Goal: Find specific page/section: Find specific page/section

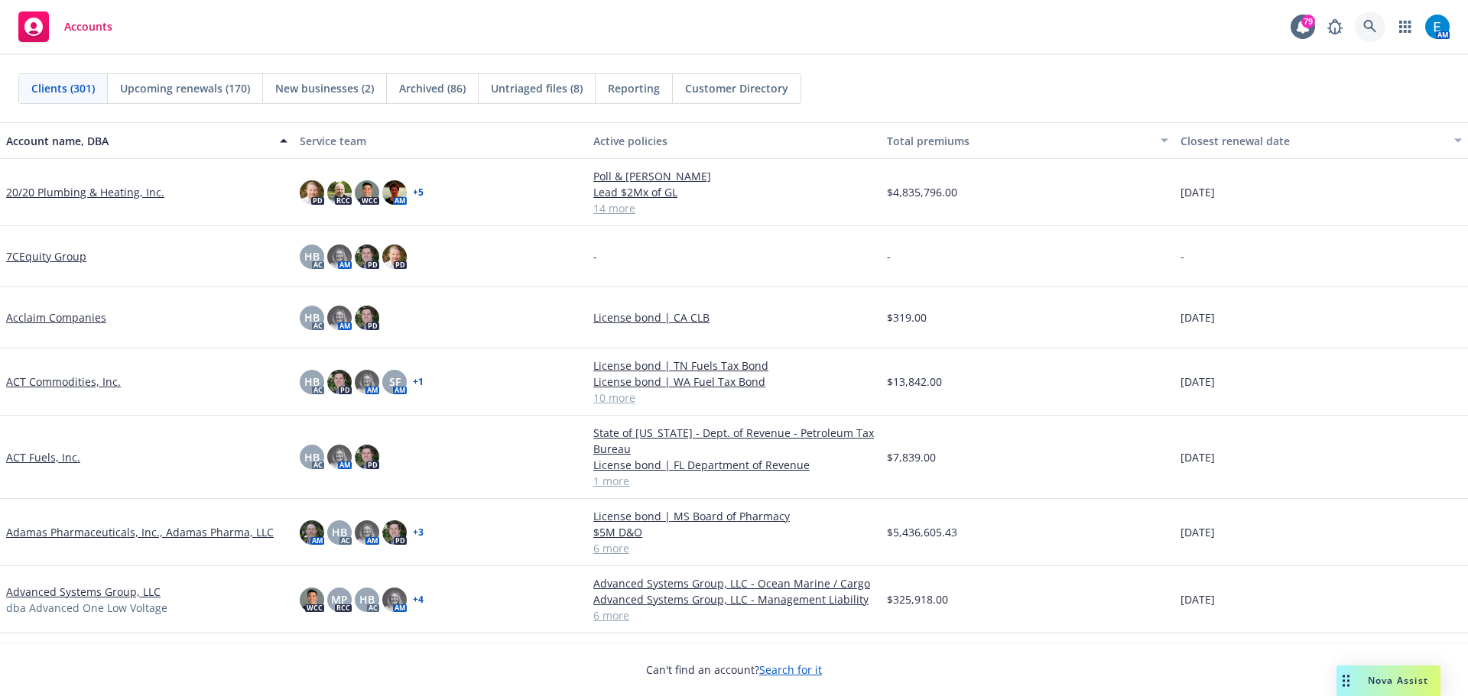
click at [1369, 23] on icon at bounding box center [1370, 27] width 14 height 14
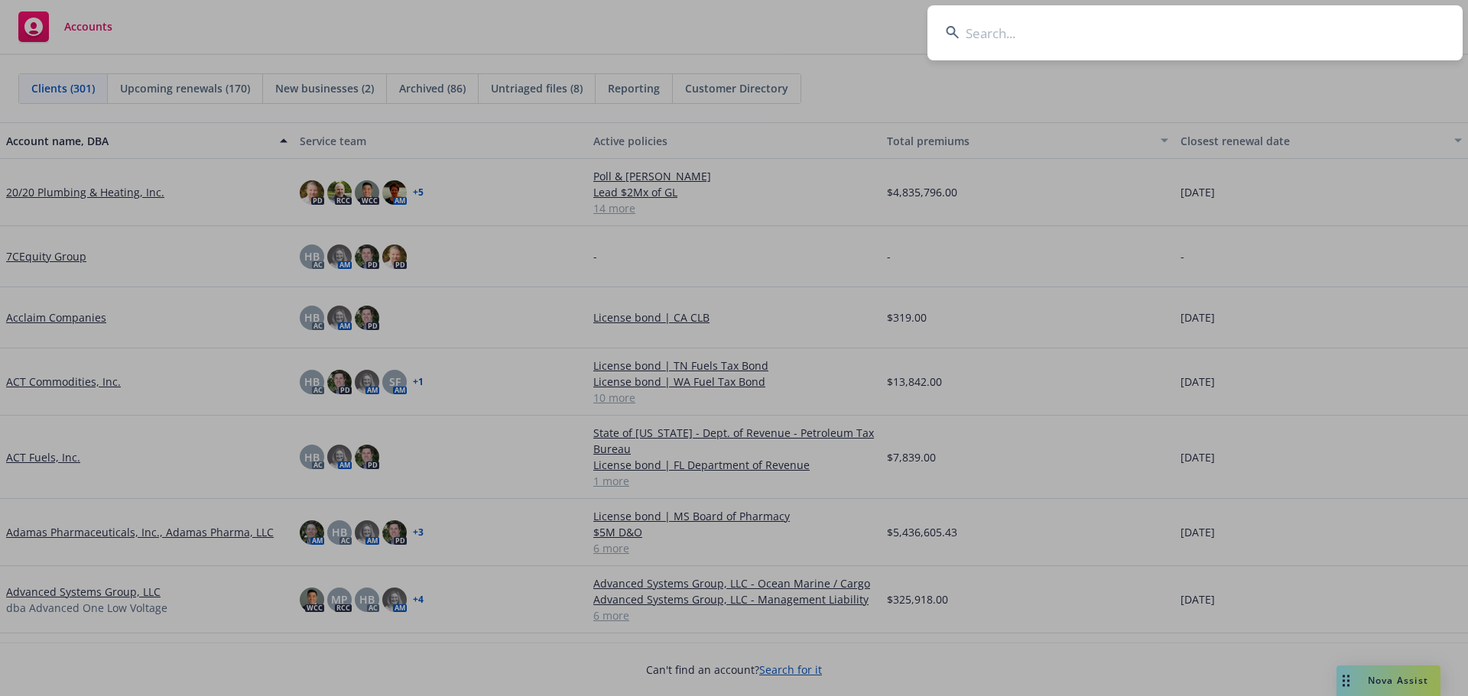
click at [1226, 28] on input at bounding box center [1194, 32] width 535 height 55
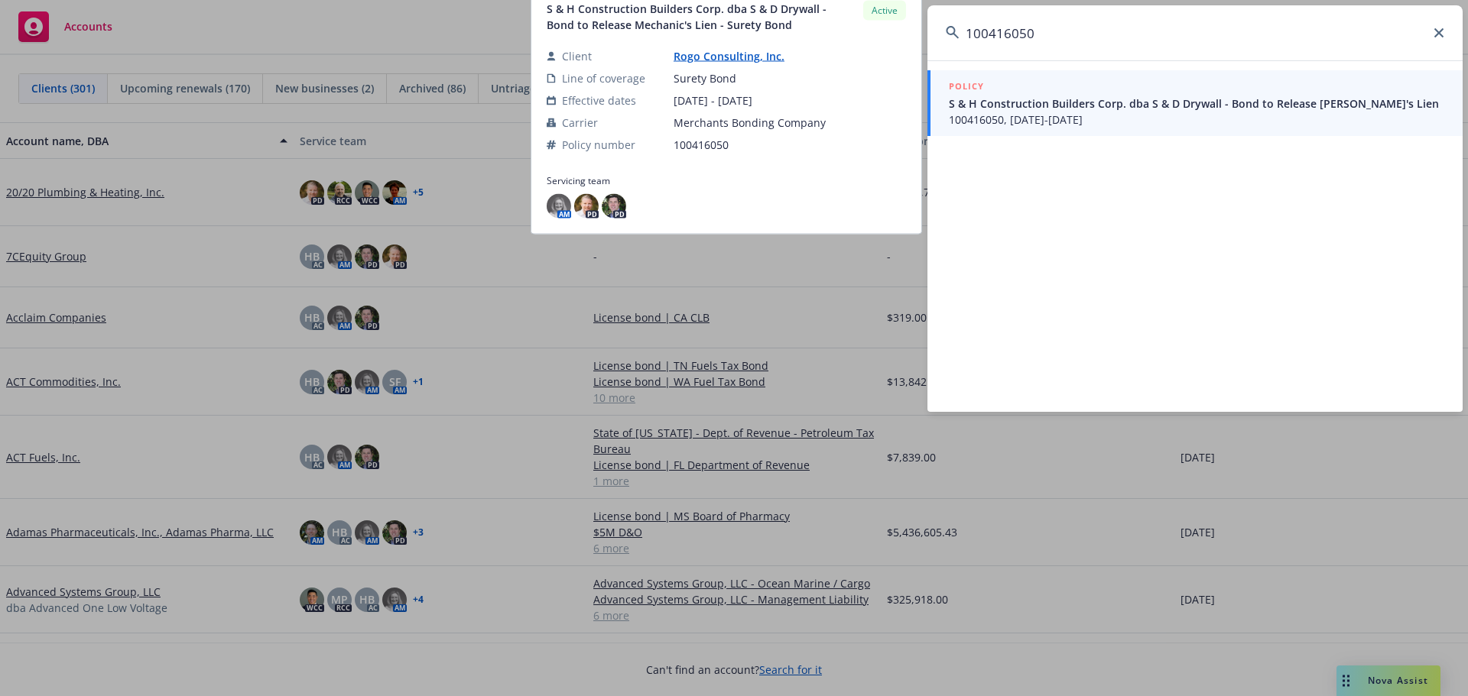
type input "100416050"
click at [1005, 105] on span "S & H Construction Builders Corp. dba S & D Drywall - Bond to Release [PERSON_N…" at bounding box center [1196, 104] width 495 height 16
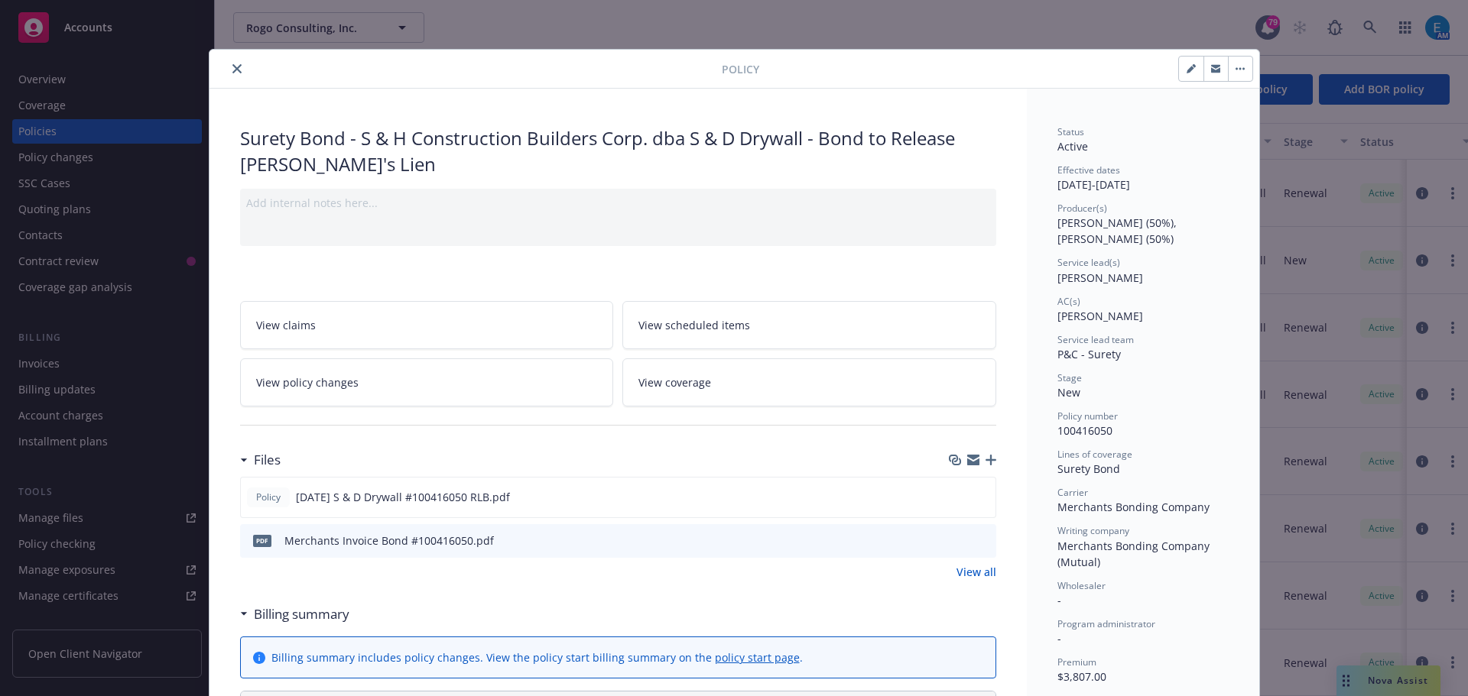
click at [232, 70] on icon "close" at bounding box center [236, 68] width 9 height 9
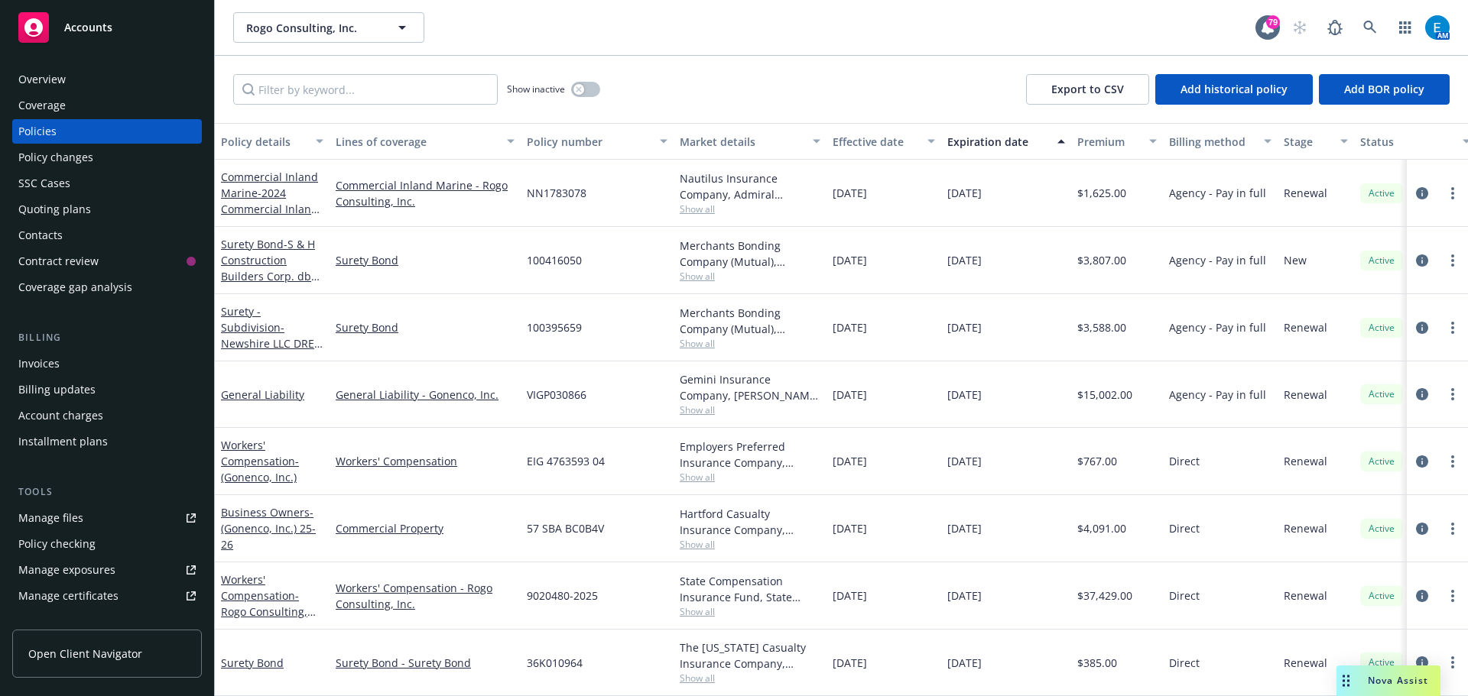
click at [43, 359] on div "Invoices" at bounding box center [38, 364] width 41 height 24
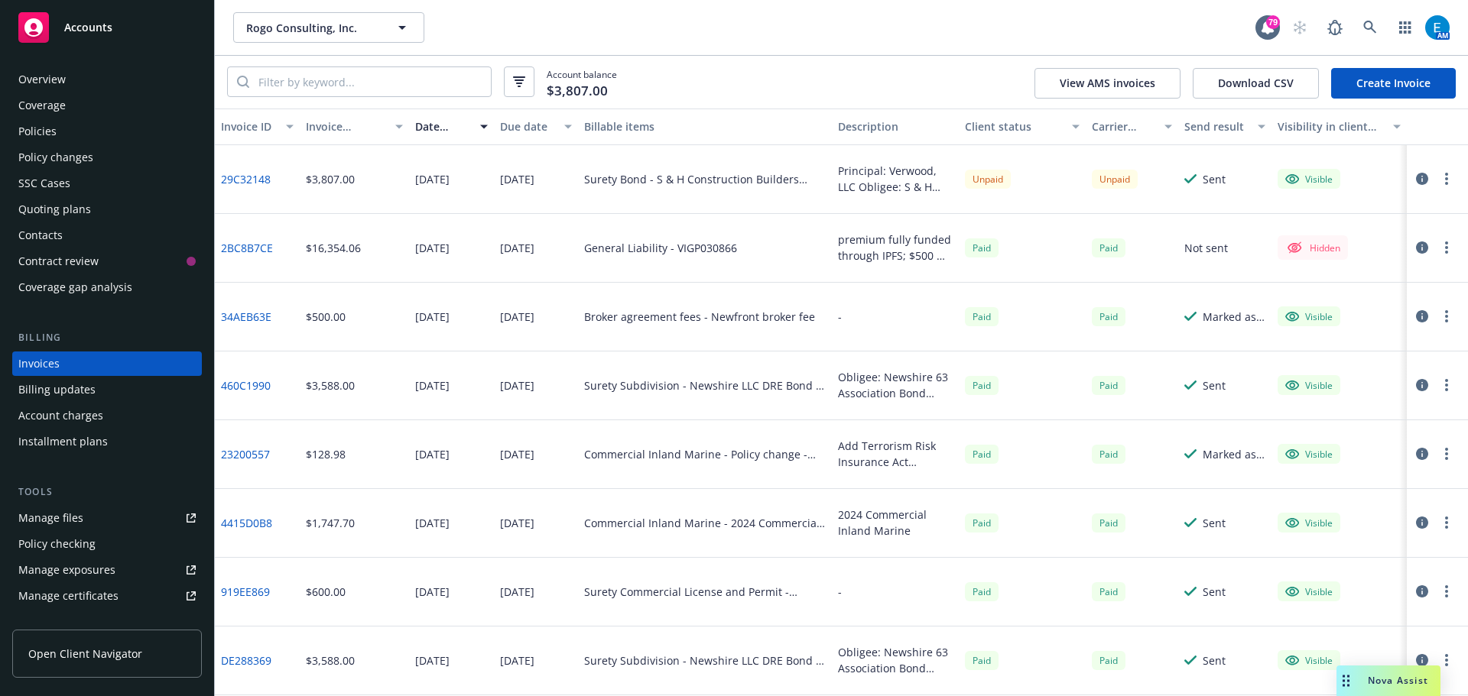
click at [47, 131] on div "Policies" at bounding box center [37, 131] width 38 height 24
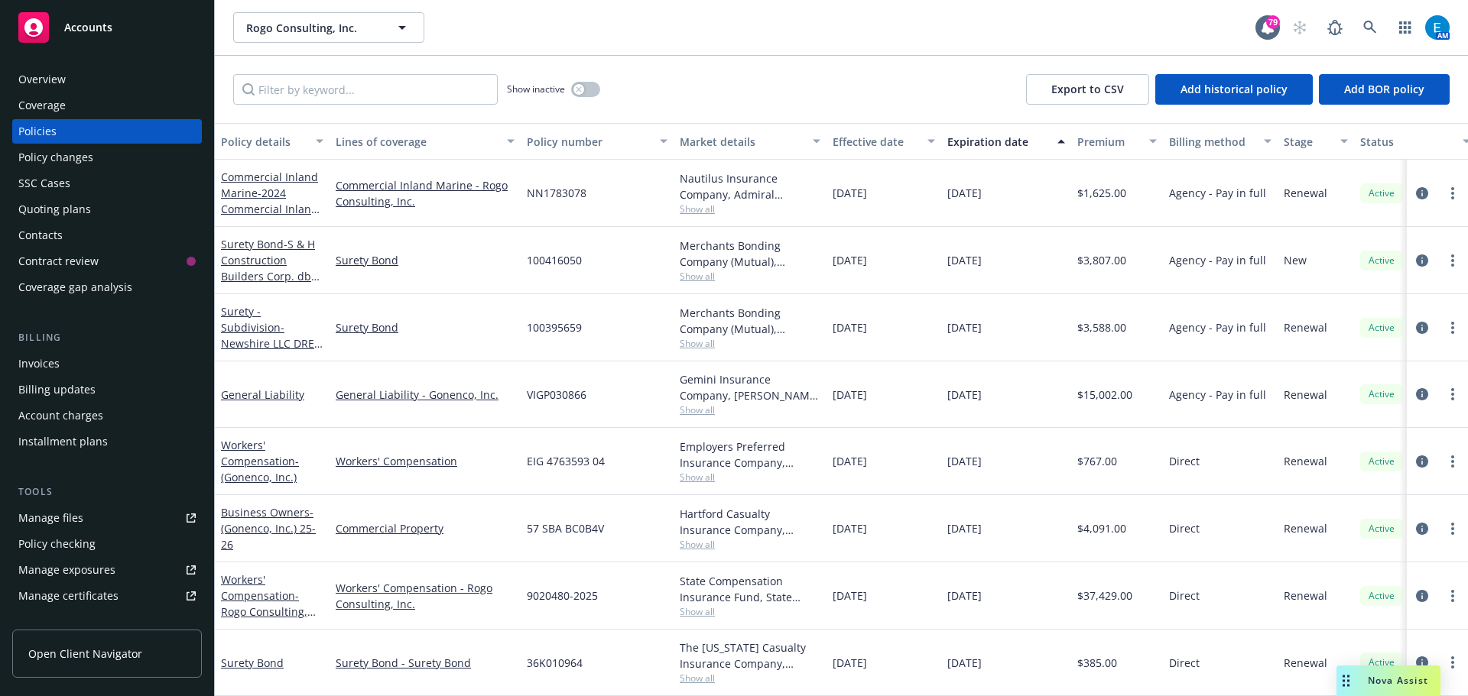
click at [53, 361] on div "Invoices" at bounding box center [38, 364] width 41 height 24
